Goal: Task Accomplishment & Management: Use online tool/utility

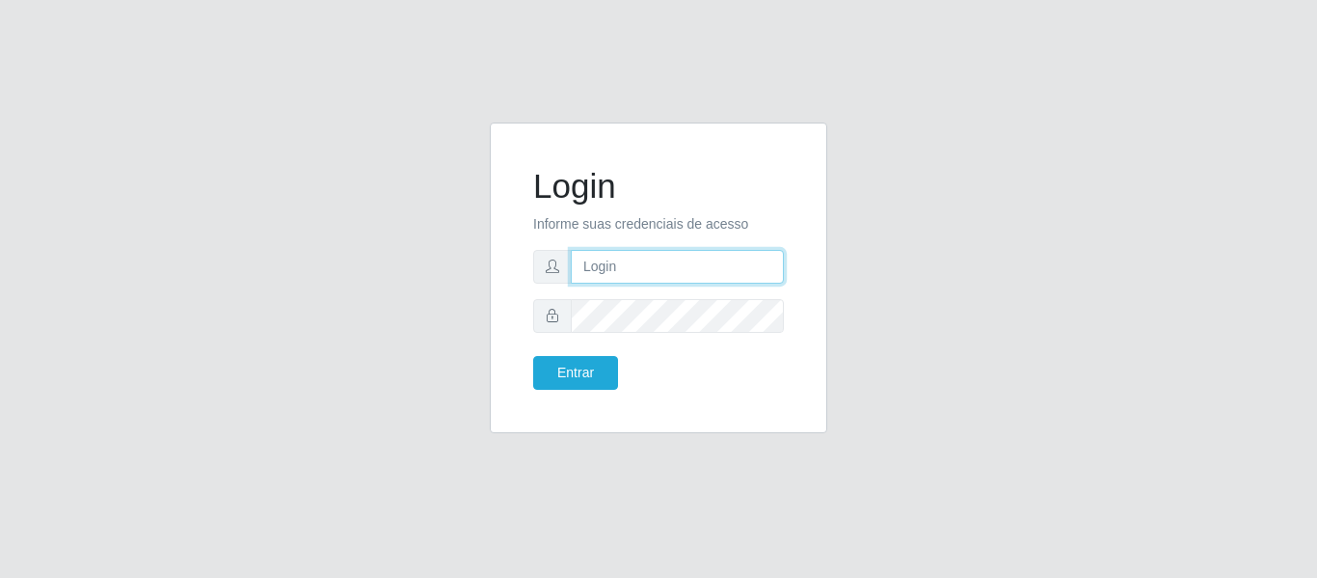
click at [639, 279] on input "text" at bounding box center [677, 267] width 213 height 34
type input "[EMAIL_ADDRESS][PERSON_NAME][DOMAIN_NAME]"
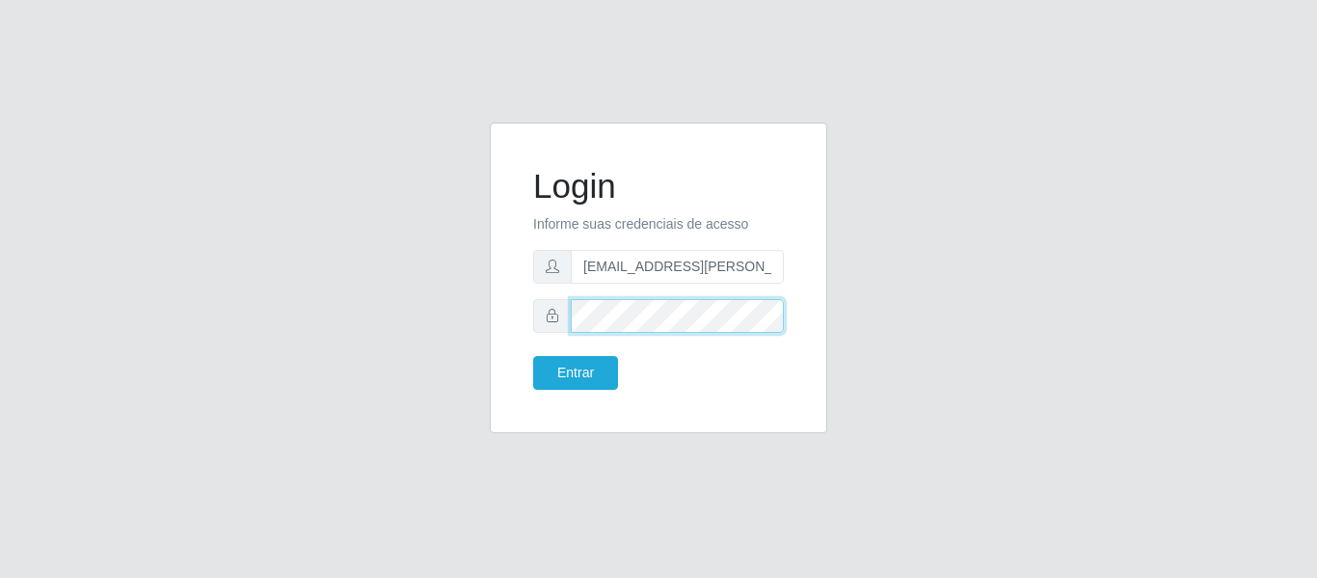
click at [533, 356] on button "Entrar" at bounding box center [575, 373] width 85 height 34
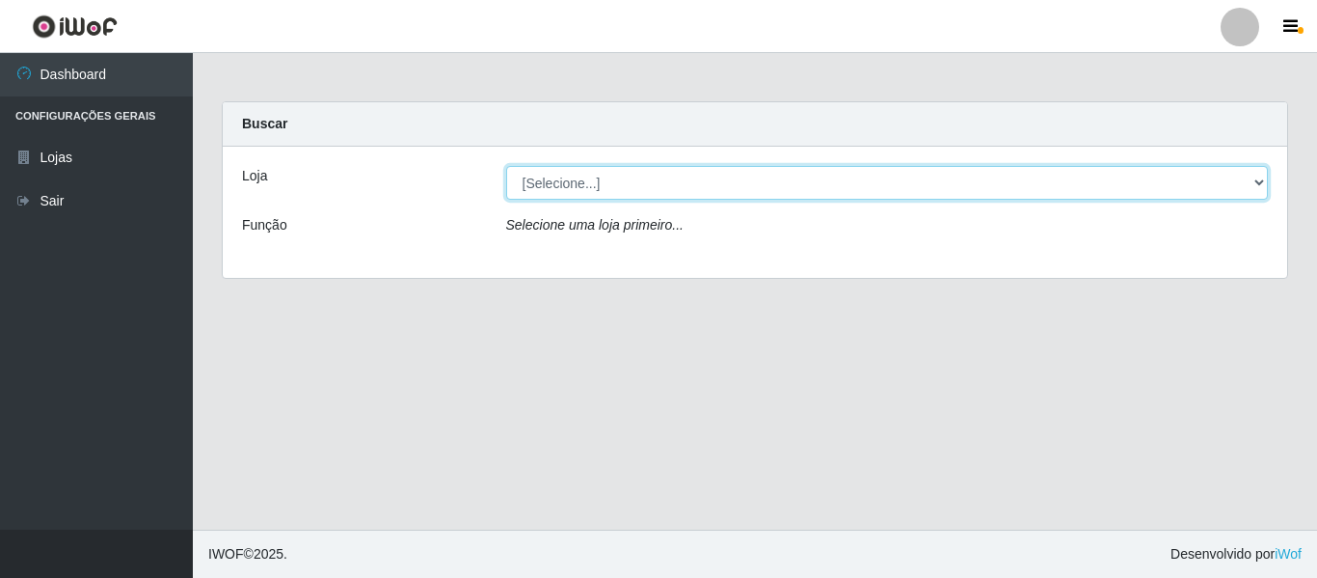
click at [801, 191] on select "[Selecione...] BomQueSó Agreste - Loja 2" at bounding box center [887, 183] width 763 height 34
select select "214"
click at [506, 166] on select "[Selecione...] BomQueSó Agreste - Loja 2" at bounding box center [887, 183] width 763 height 34
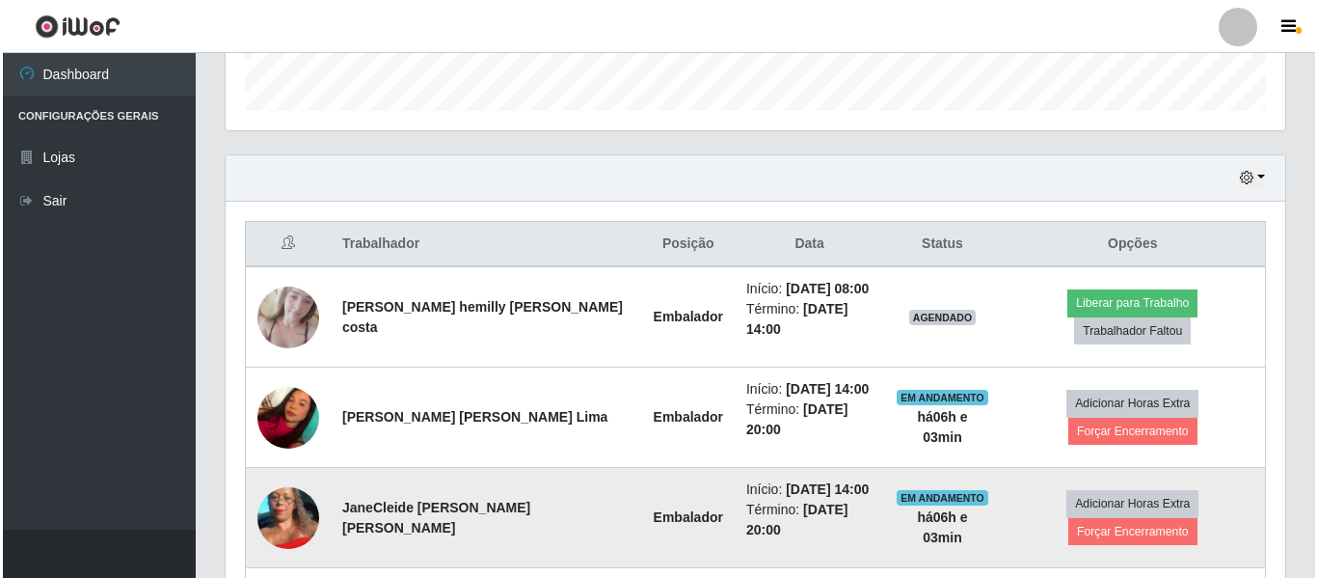
scroll to position [675, 0]
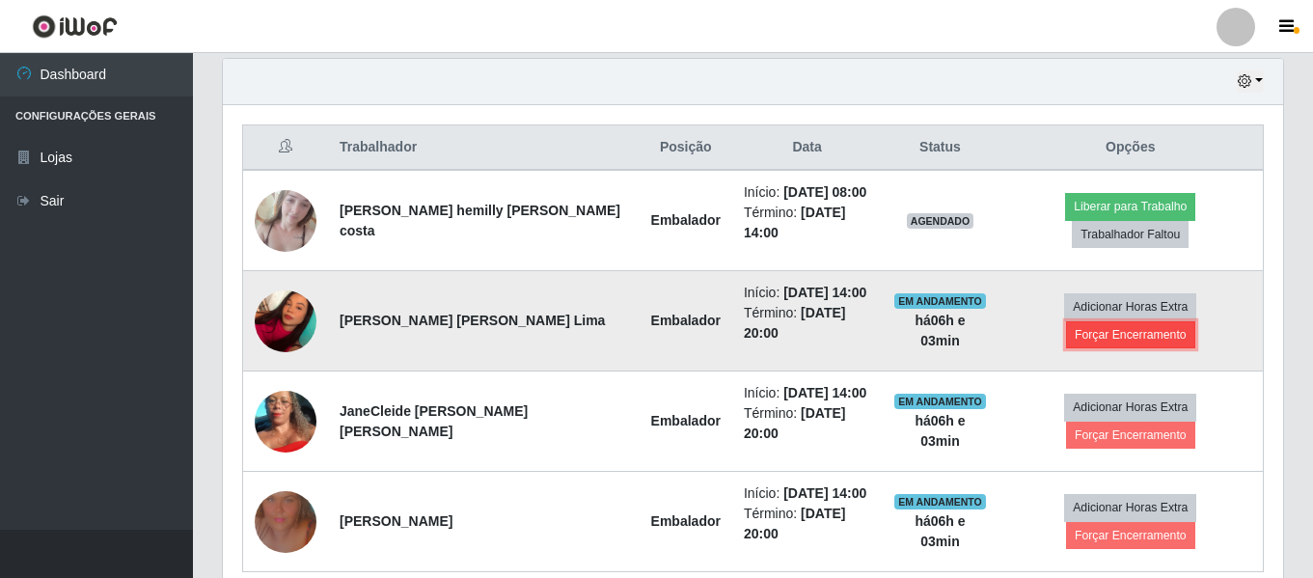
click at [1195, 321] on button "Forçar Encerramento" at bounding box center [1130, 334] width 129 height 27
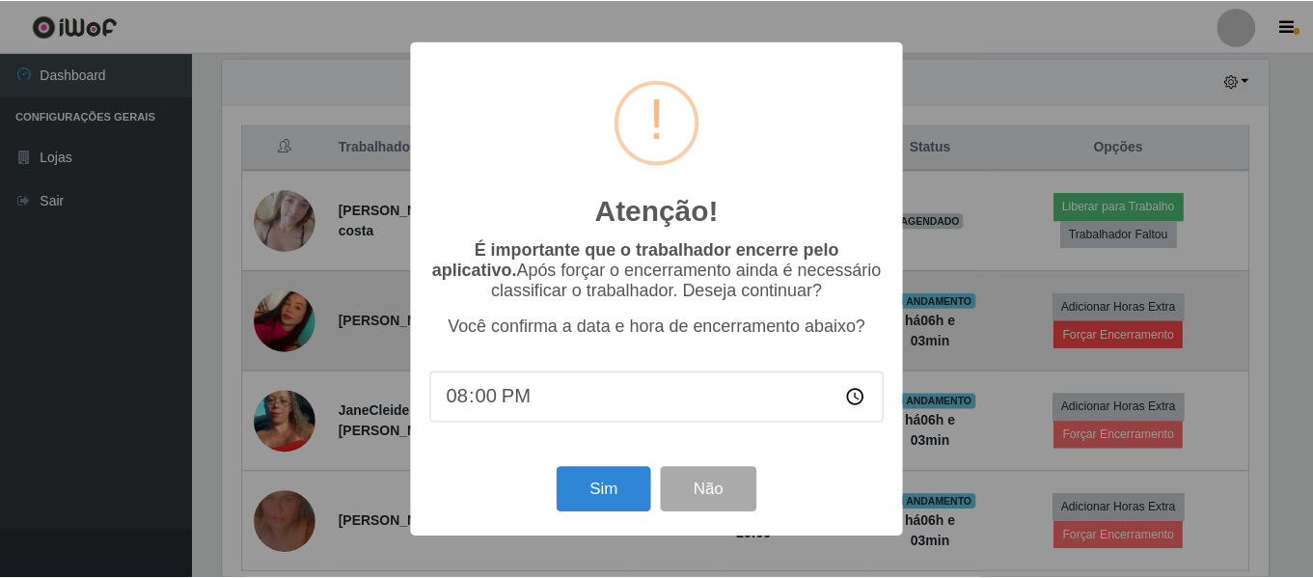
scroll to position [400, 1050]
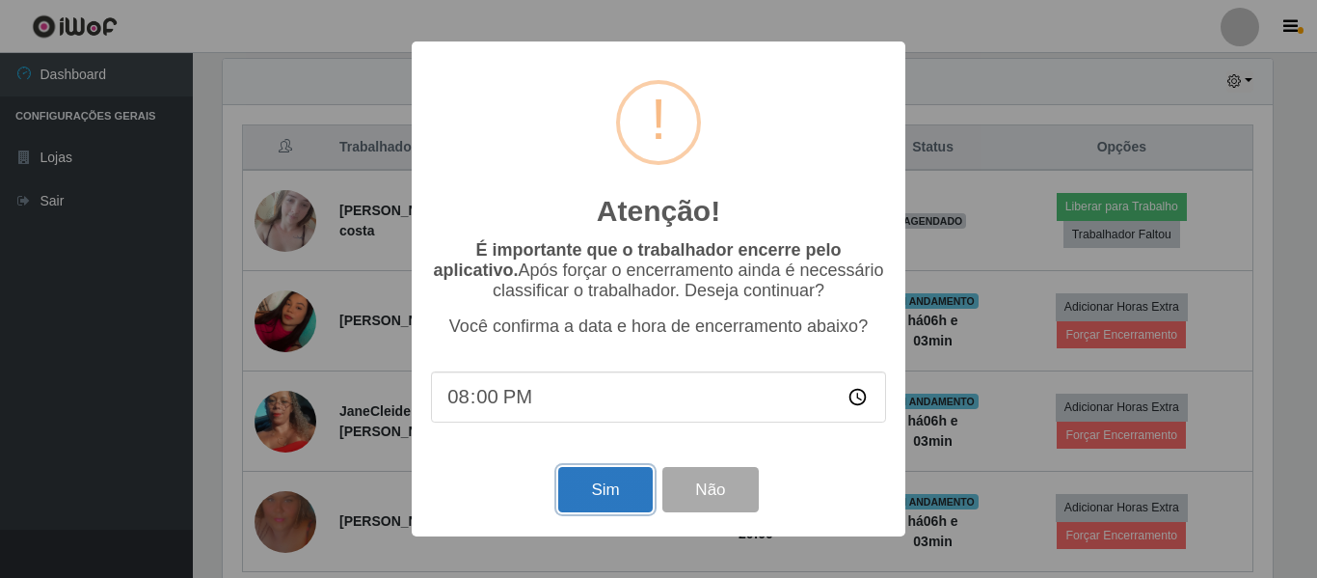
click at [614, 477] on button "Sim" at bounding box center [605, 489] width 94 height 45
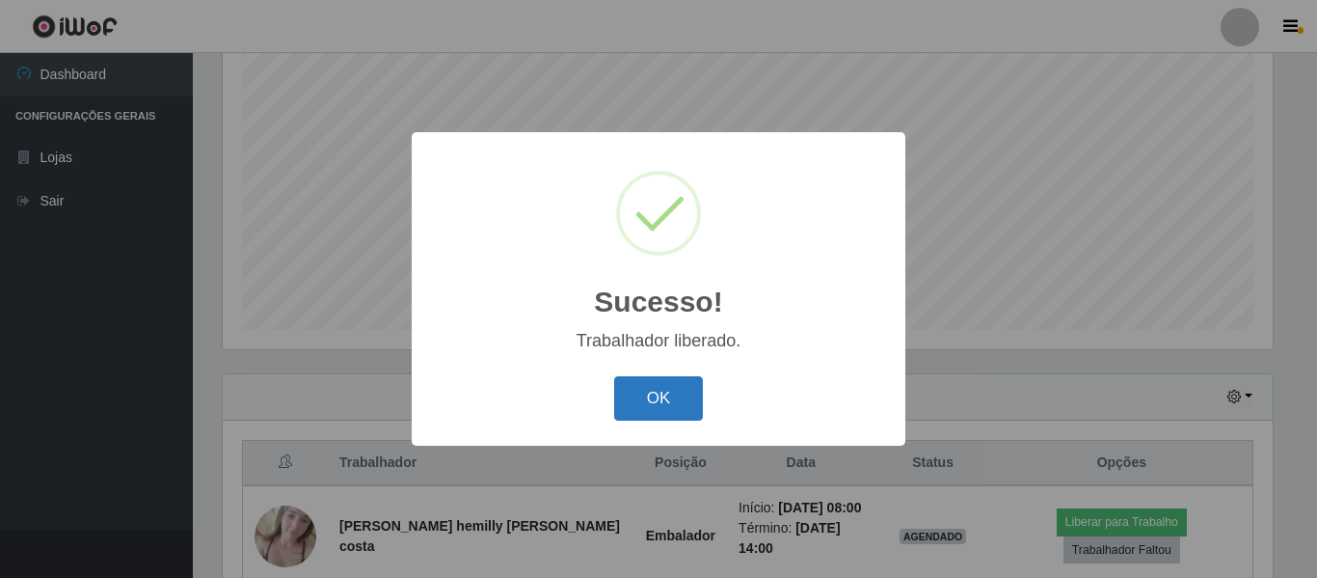
click at [652, 406] on button "OK" at bounding box center [659, 398] width 90 height 45
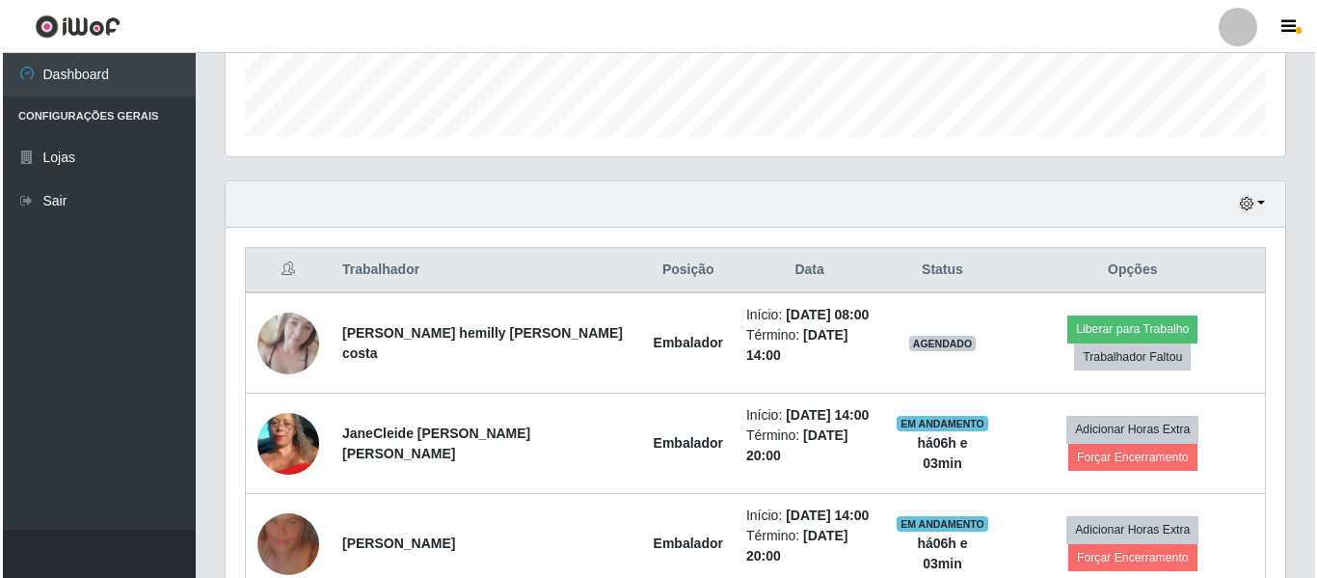
scroll to position [617, 0]
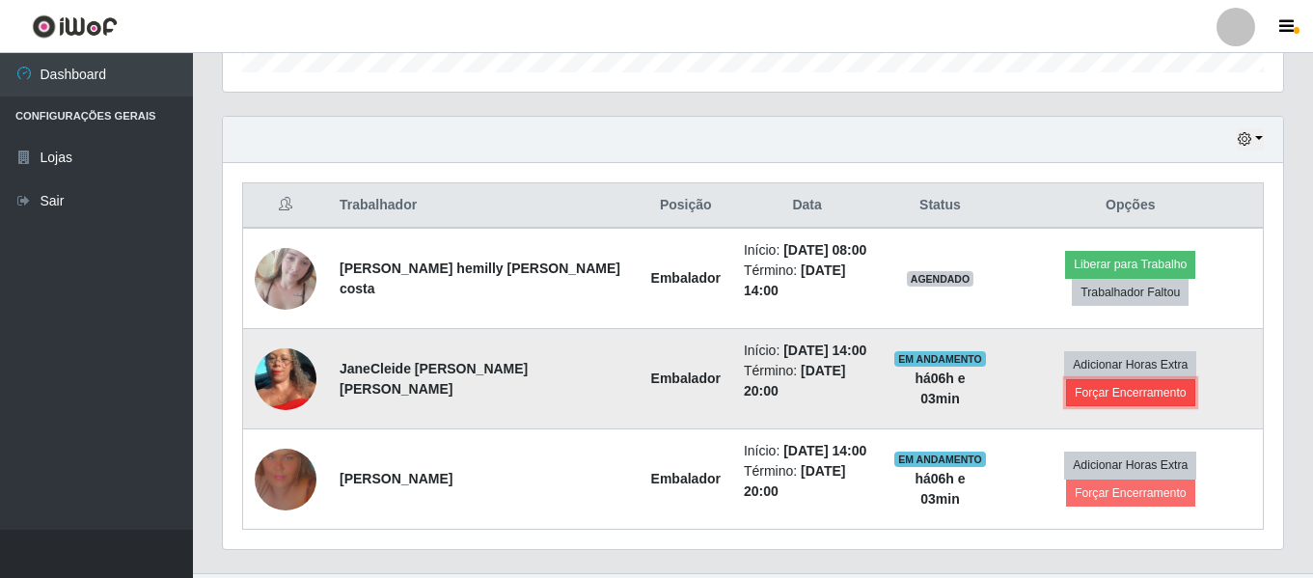
click at [1194, 379] on button "Forçar Encerramento" at bounding box center [1130, 392] width 129 height 27
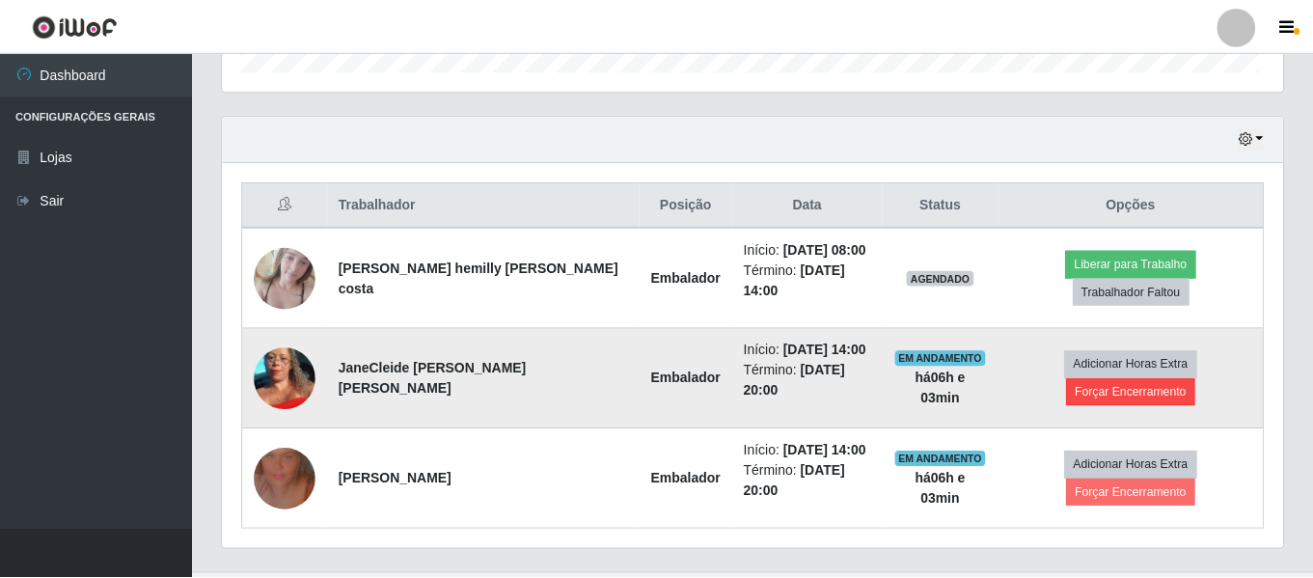
scroll to position [400, 1050]
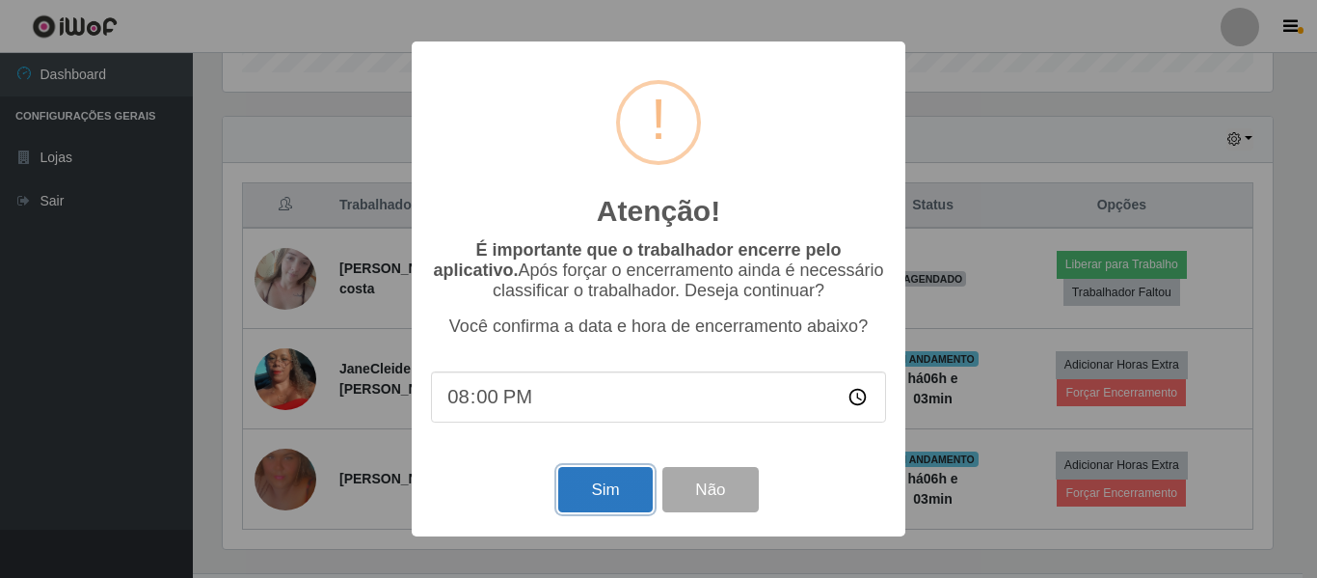
click at [611, 486] on button "Sim" at bounding box center [605, 489] width 94 height 45
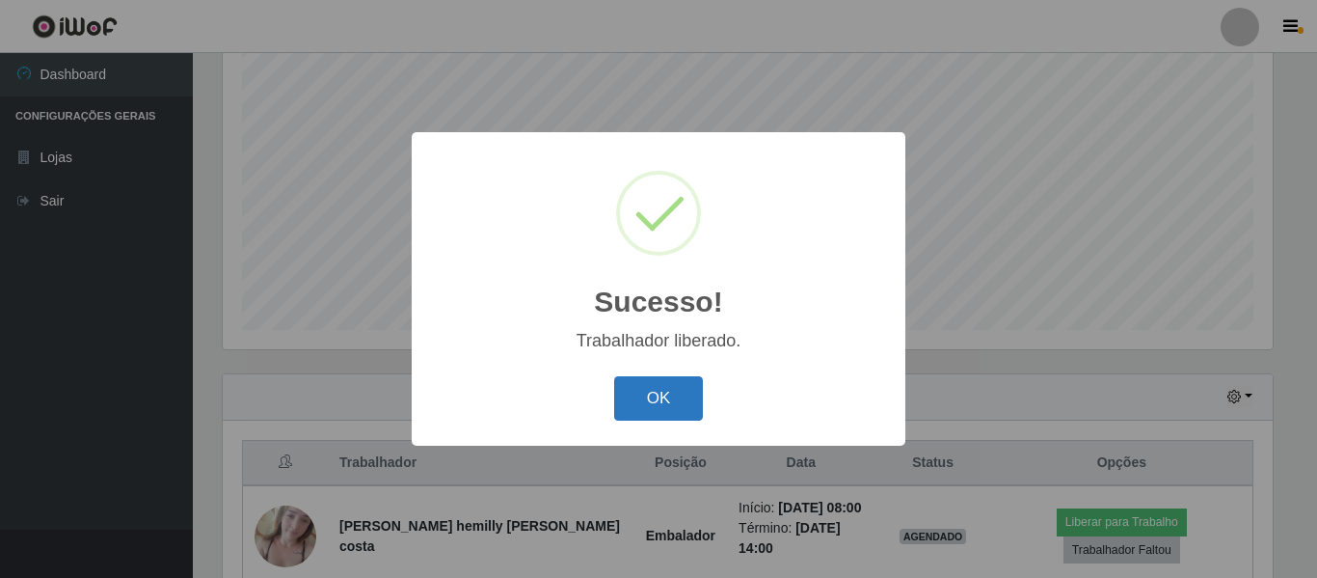
click at [652, 408] on button "OK" at bounding box center [659, 398] width 90 height 45
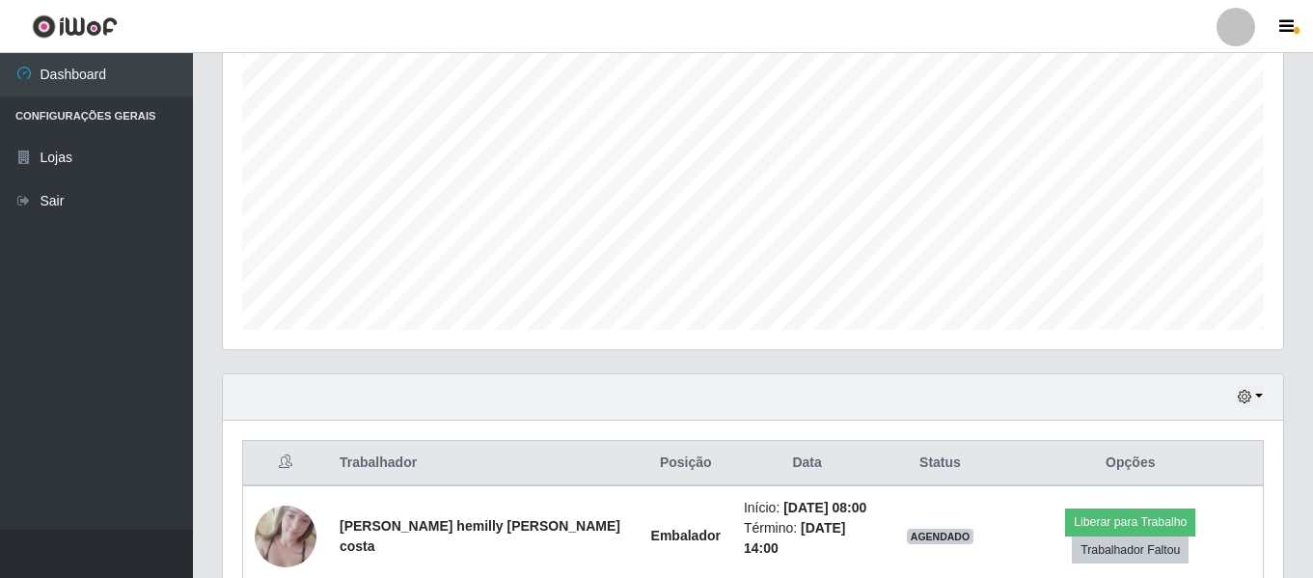
scroll to position [531, 0]
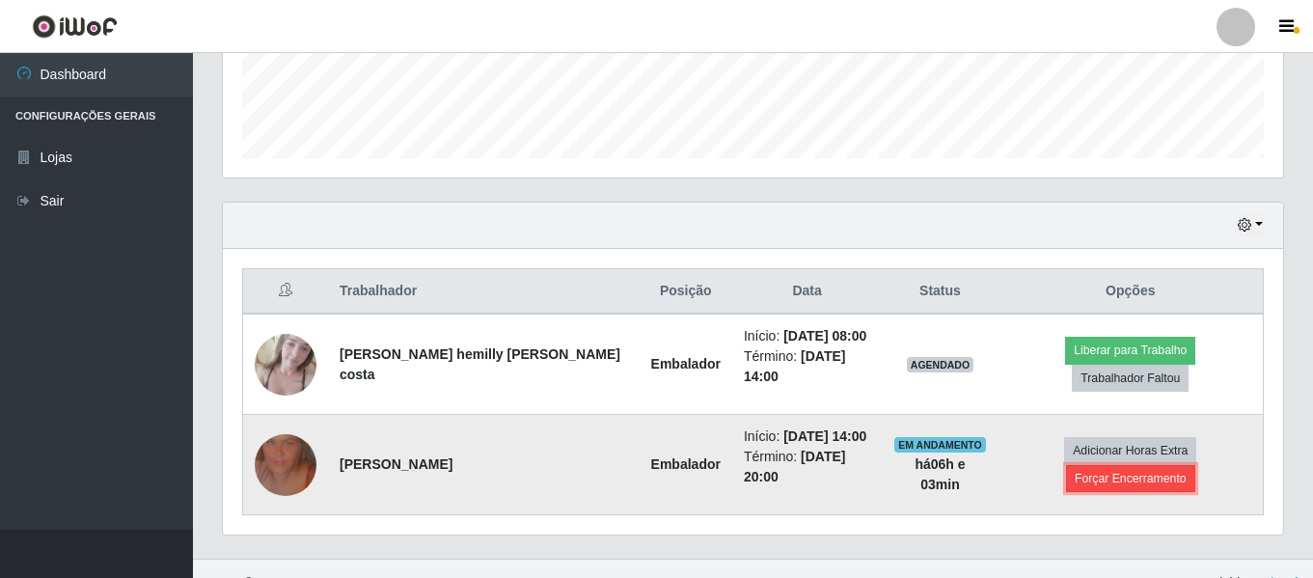
click at [1195, 465] on button "Forçar Encerramento" at bounding box center [1130, 478] width 129 height 27
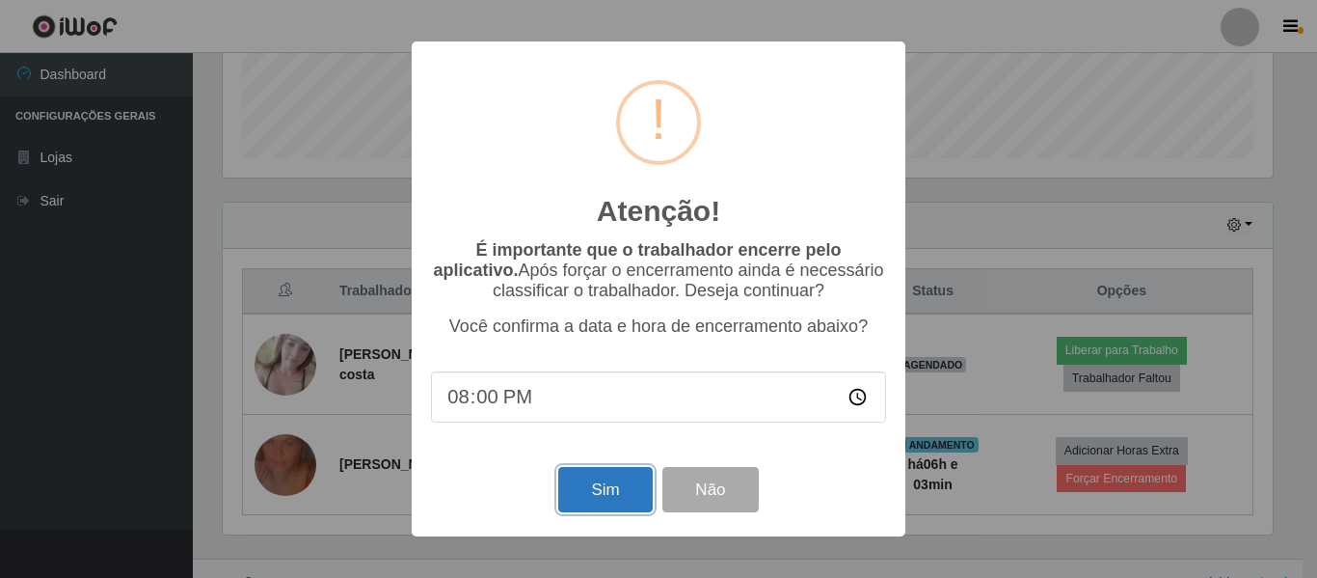
click at [586, 500] on button "Sim" at bounding box center [605, 489] width 94 height 45
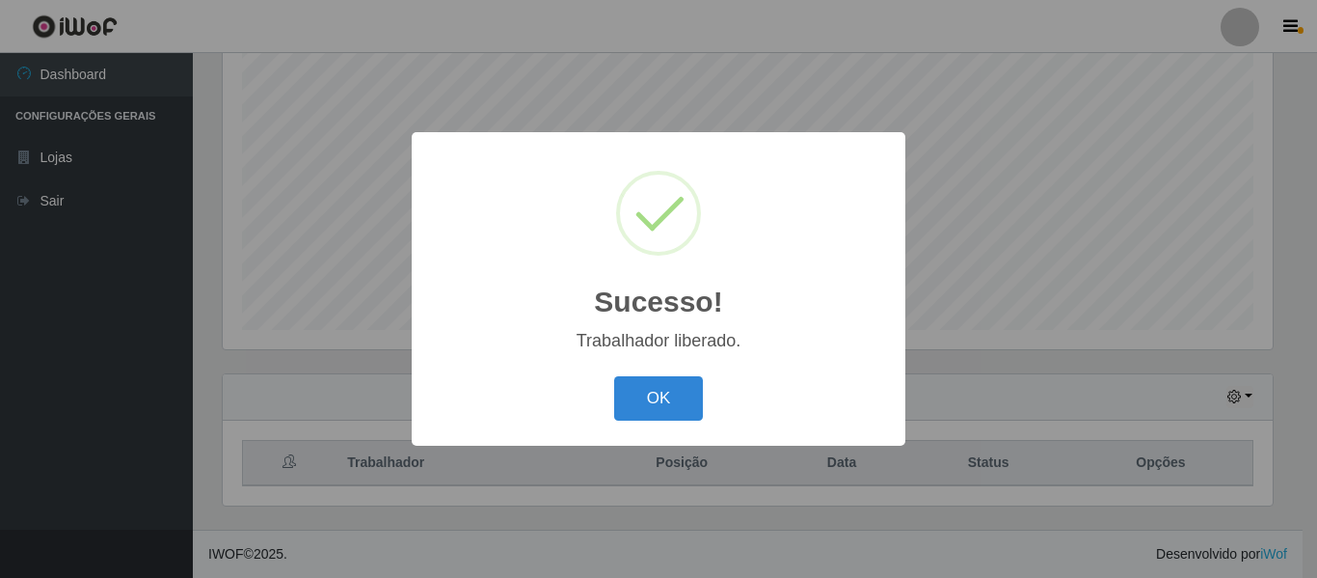
scroll to position [0, 0]
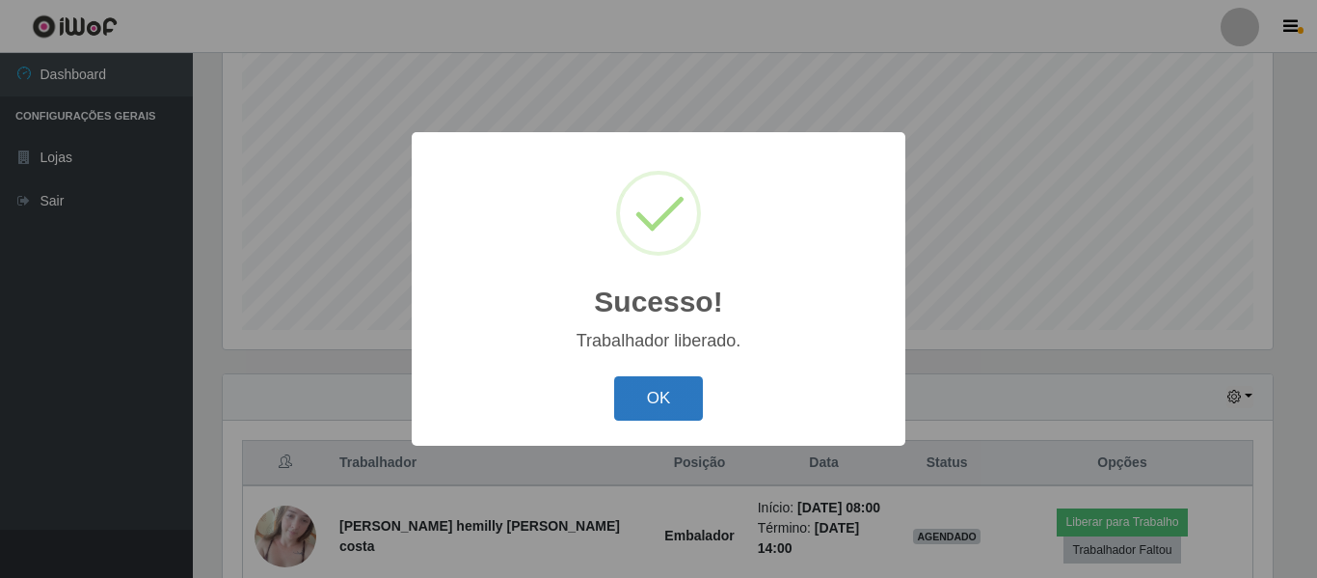
click at [657, 416] on button "OK" at bounding box center [659, 398] width 90 height 45
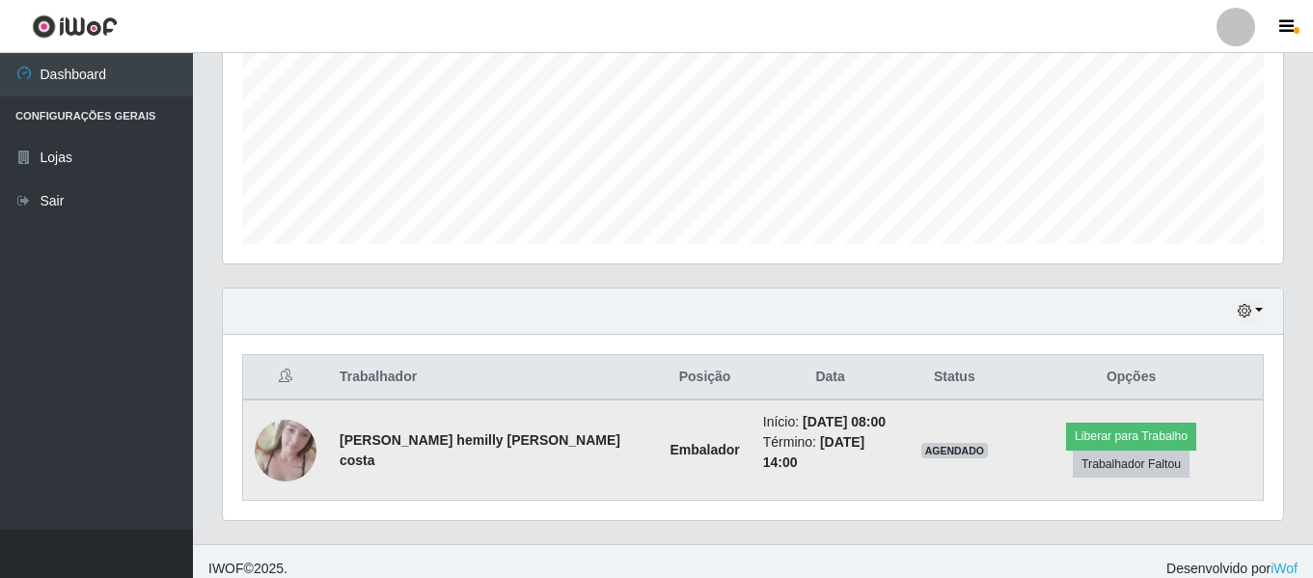
click at [281, 444] on img at bounding box center [286, 450] width 62 height 82
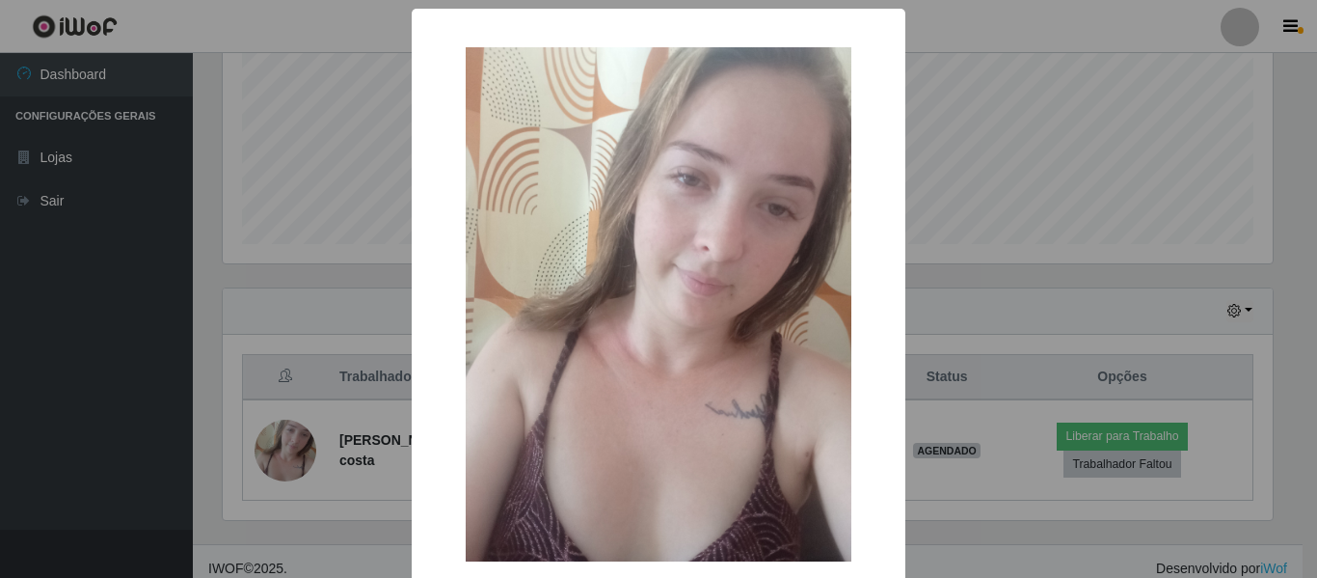
click at [319, 391] on div "× OK Cancel" at bounding box center [658, 289] width 1317 height 578
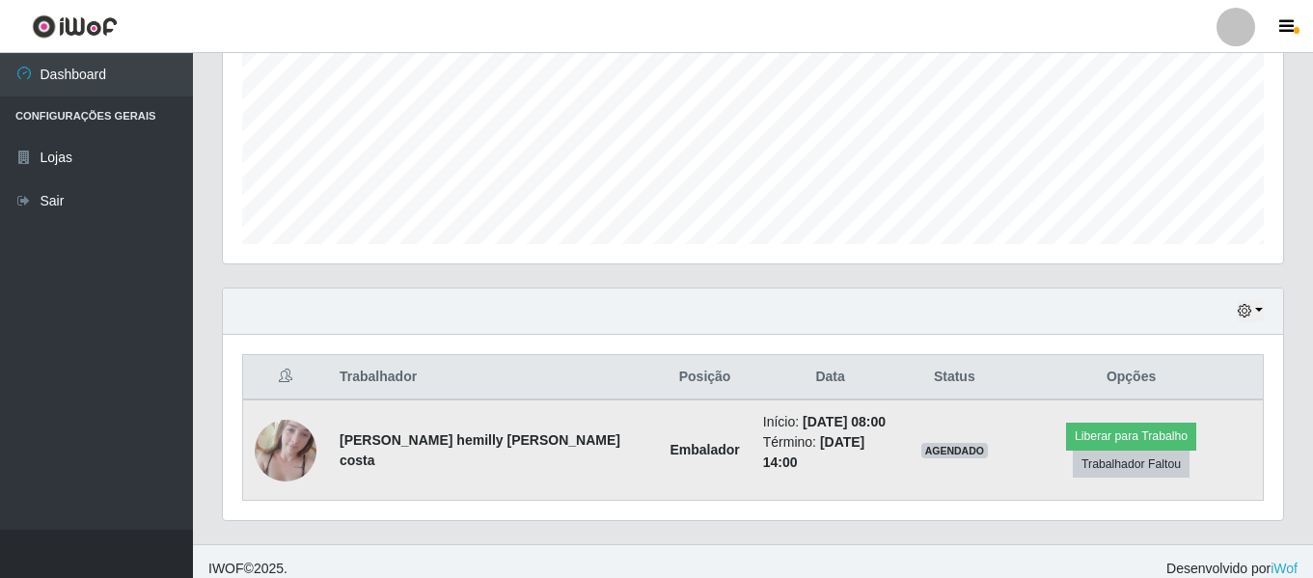
click at [302, 441] on img at bounding box center [286, 450] width 62 height 82
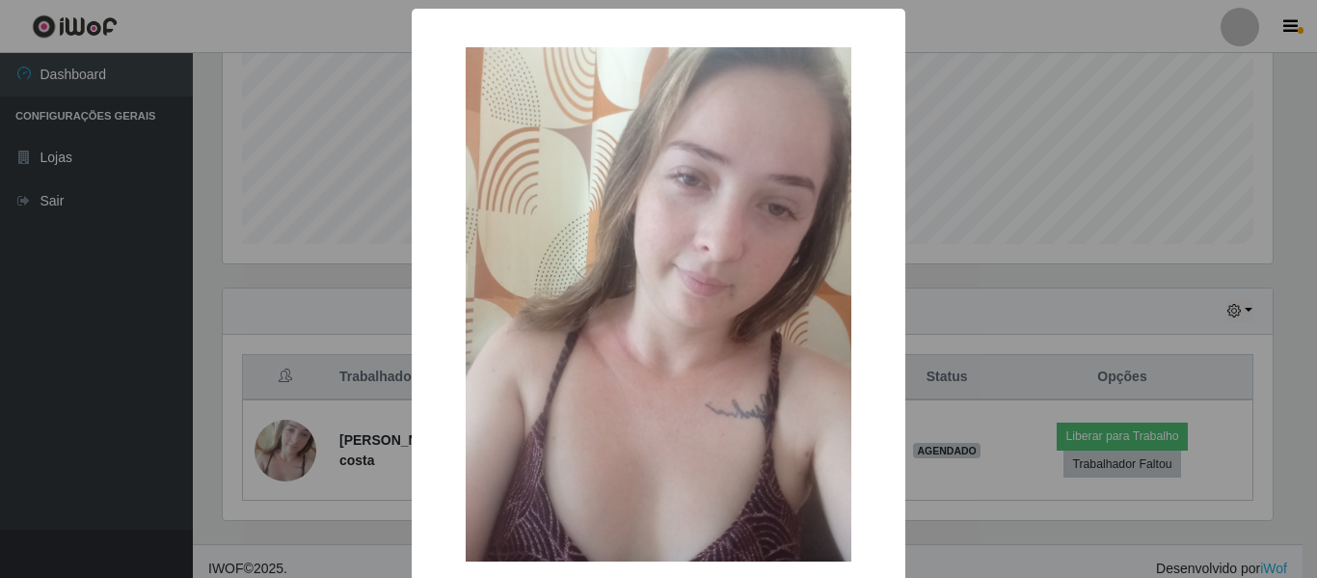
click at [331, 417] on div "× OK Cancel" at bounding box center [658, 289] width 1317 height 578
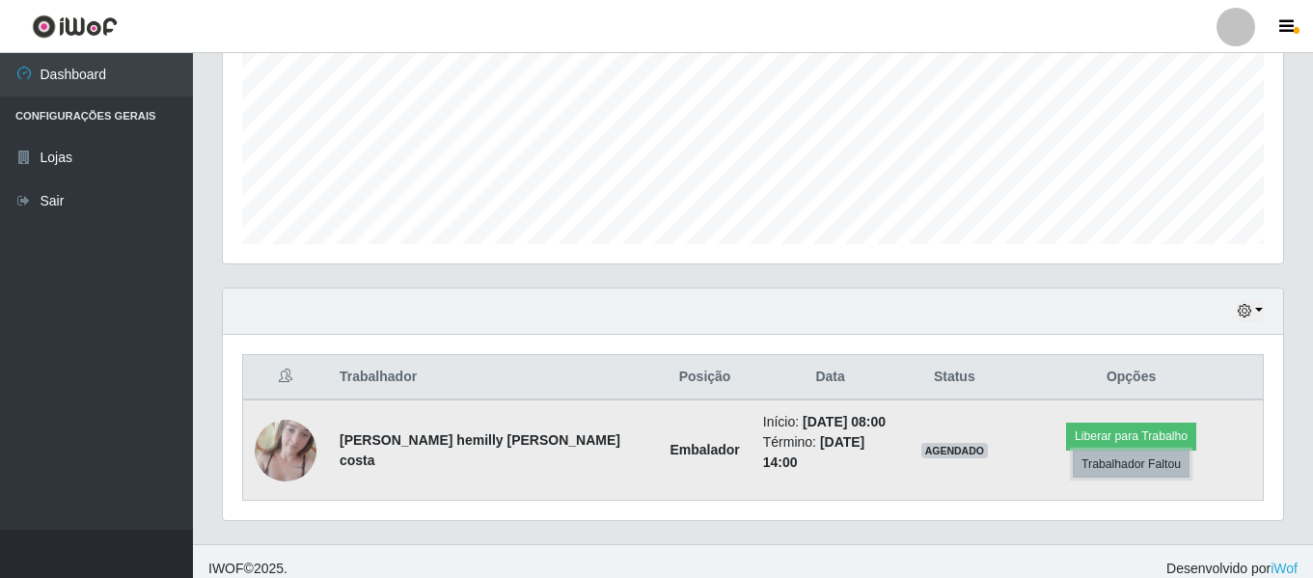
click at [1189, 450] on button "Trabalhador Faltou" at bounding box center [1130, 463] width 117 height 27
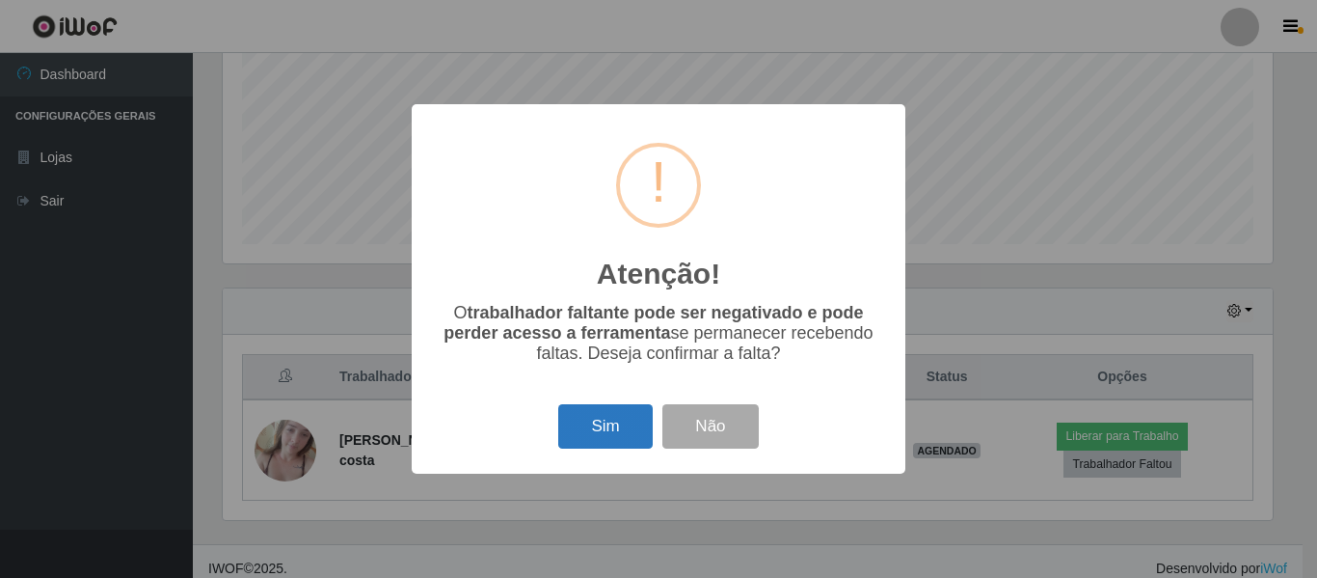
click at [624, 447] on button "Sim" at bounding box center [605, 426] width 94 height 45
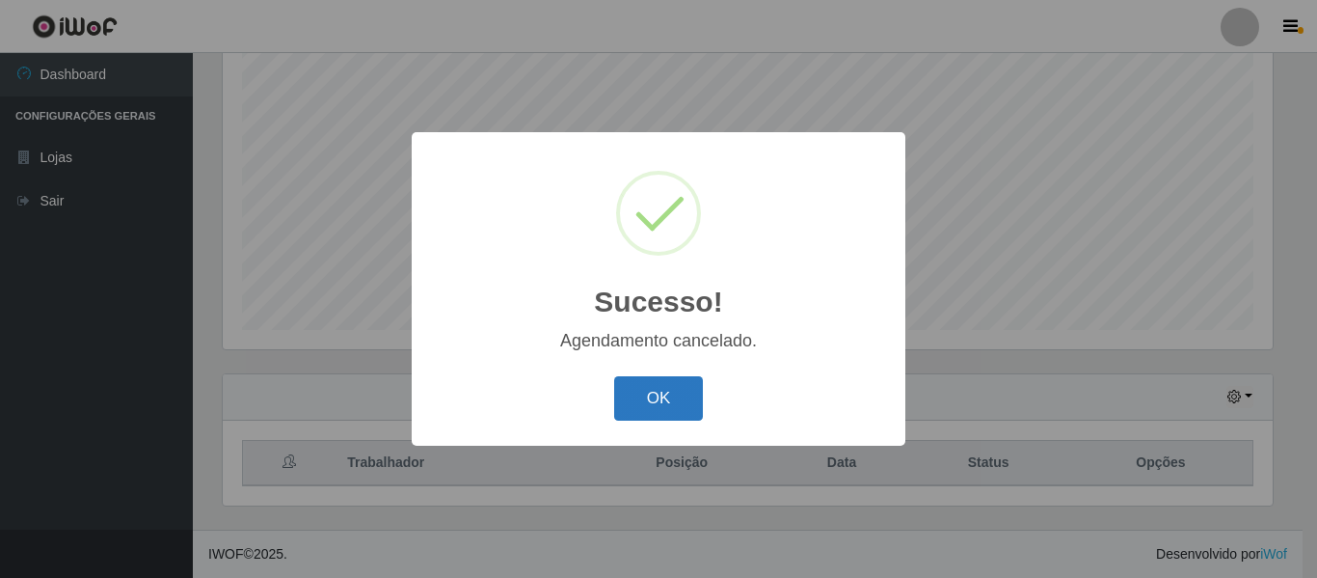
click at [634, 409] on button "OK" at bounding box center [659, 398] width 90 height 45
